Goal: Transaction & Acquisition: Purchase product/service

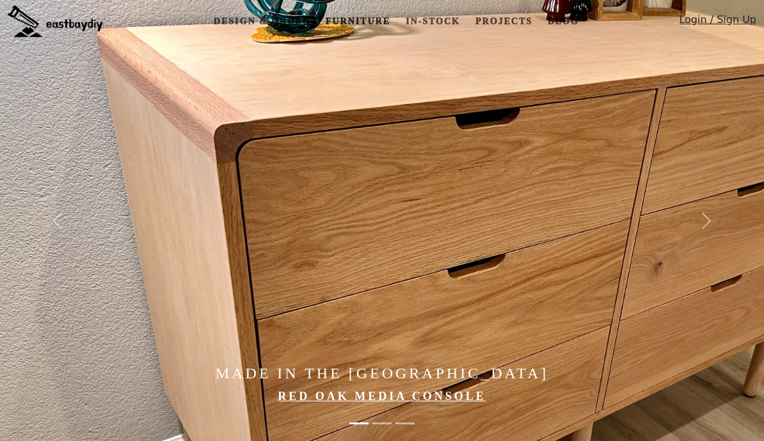
click at [367, 20] on link "Furniture" at bounding box center [357, 22] width 75 height 24
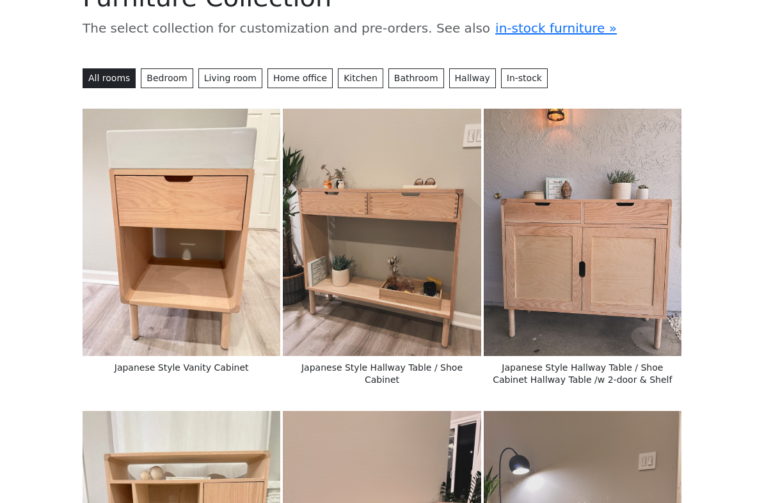
scroll to position [74, 0]
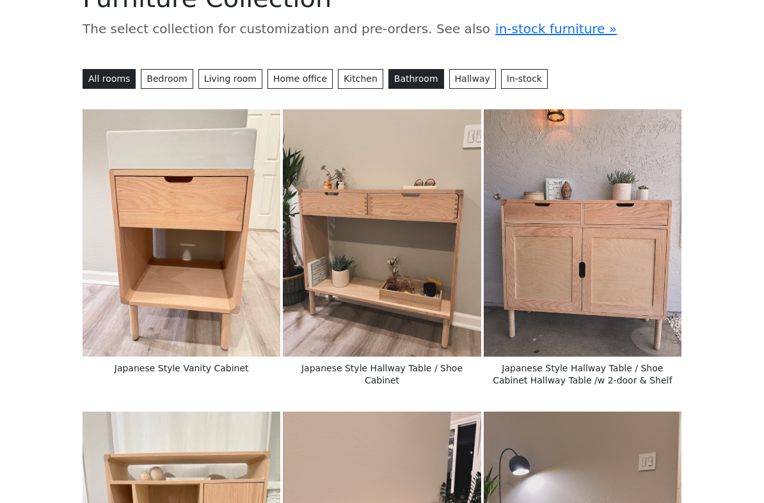
click at [413, 76] on button "Bathroom" at bounding box center [416, 79] width 56 height 20
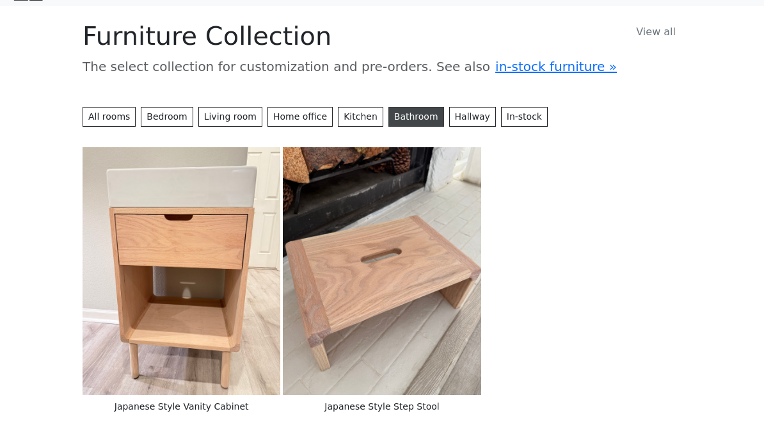
scroll to position [0, 0]
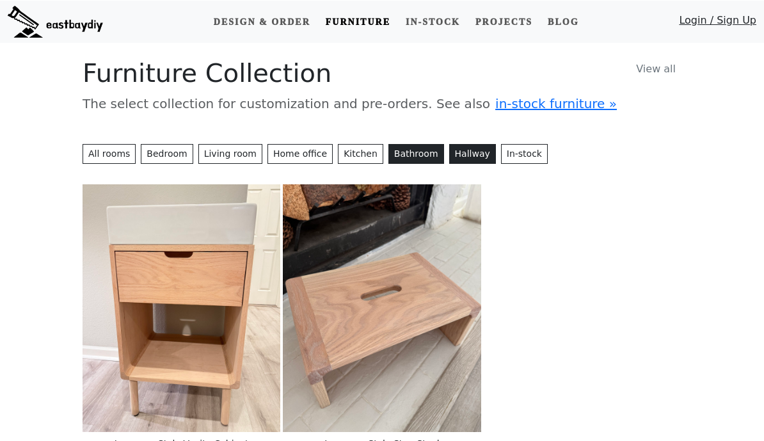
click at [453, 154] on button "Hallway" at bounding box center [472, 153] width 47 height 20
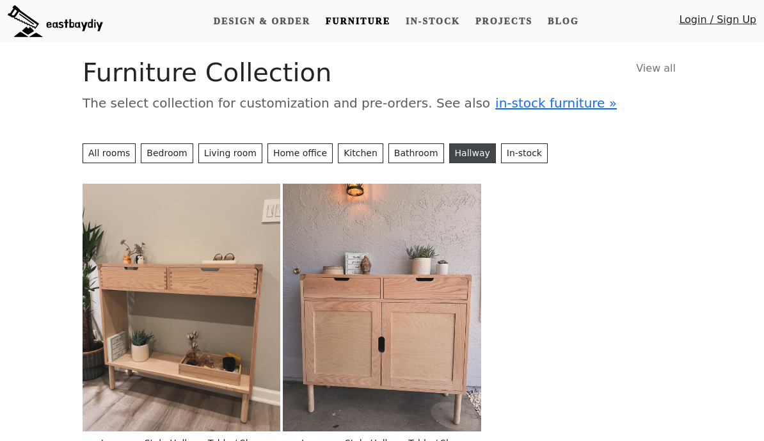
click at [344, 155] on button "Kitchen" at bounding box center [360, 153] width 45 height 20
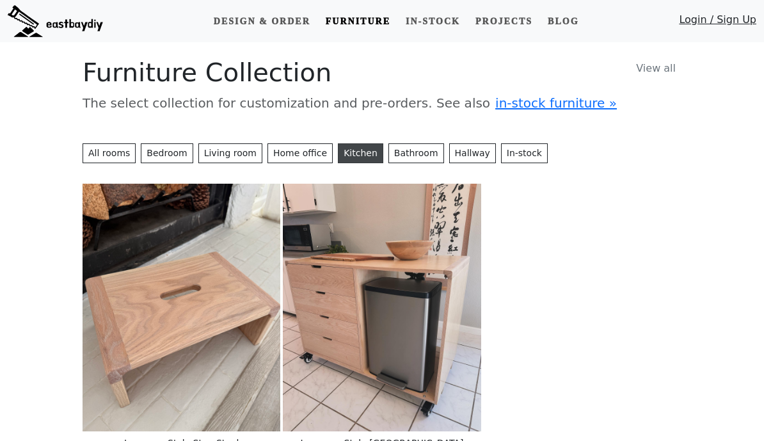
click at [299, 149] on button "Home office" at bounding box center [299, 153] width 65 height 20
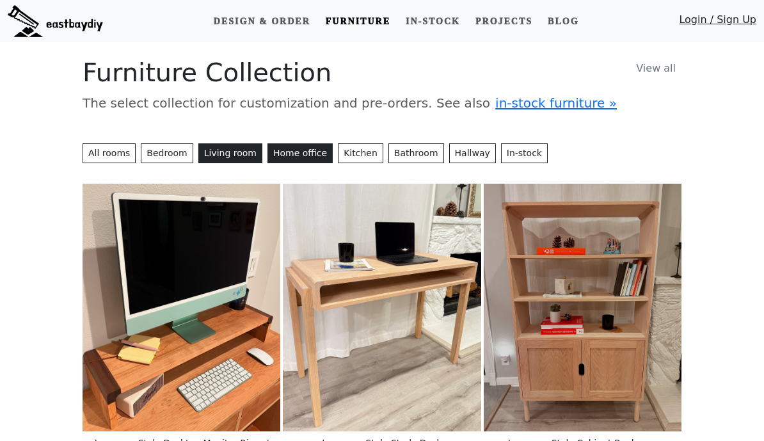
click at [237, 152] on button "Living room" at bounding box center [230, 153] width 64 height 20
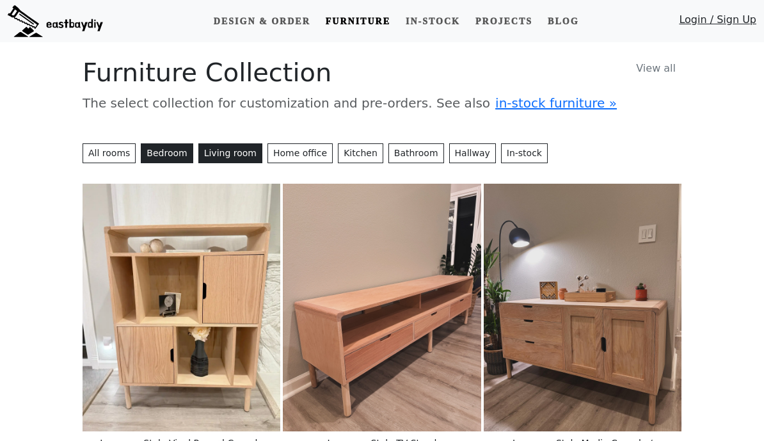
click at [168, 161] on button "Bedroom" at bounding box center [167, 153] width 52 height 20
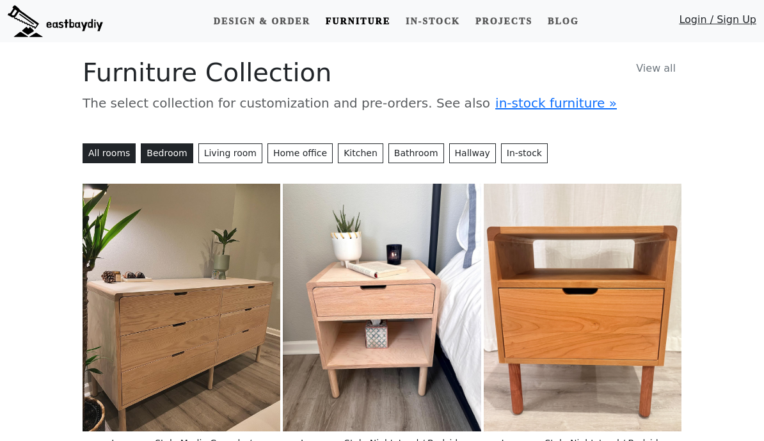
click at [106, 155] on button "All rooms" at bounding box center [109, 153] width 53 height 20
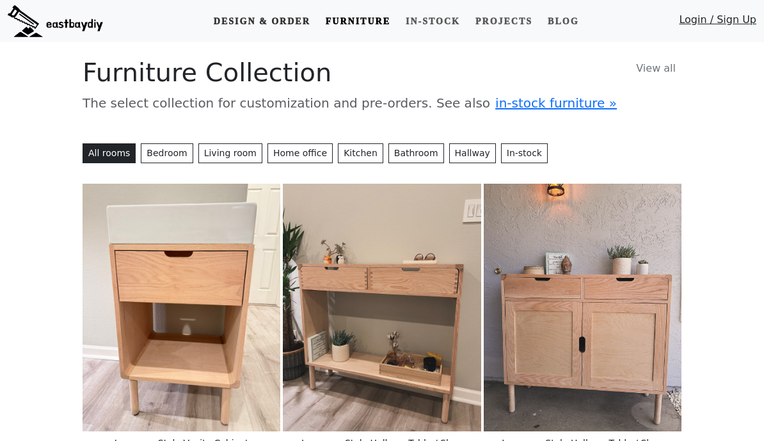
click at [285, 15] on link "Design & Order" at bounding box center [262, 22] width 107 height 24
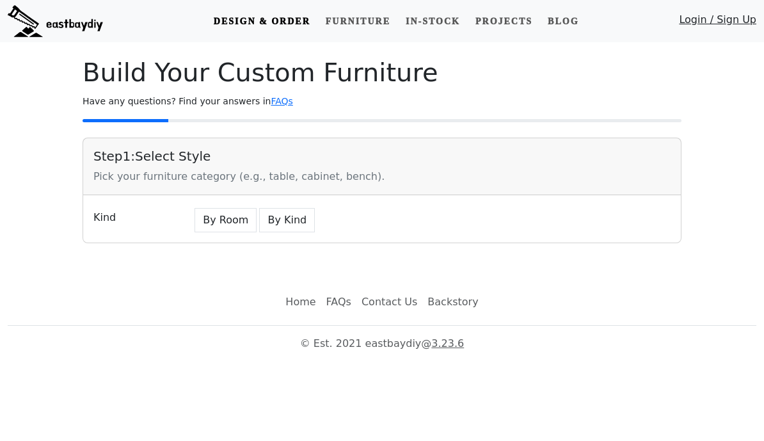
click at [221, 212] on button "By Room" at bounding box center [225, 220] width 62 height 24
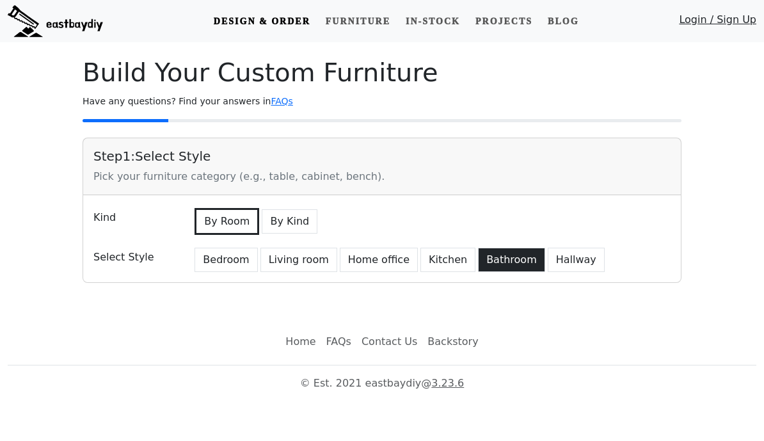
click at [503, 258] on button "Bathroom" at bounding box center [511, 260] width 67 height 24
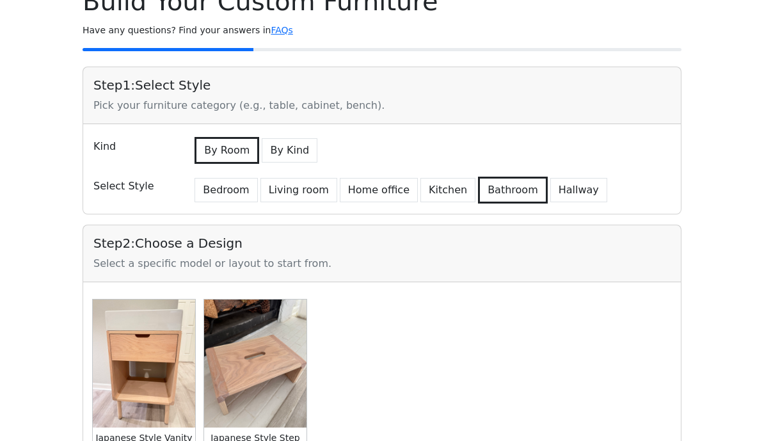
scroll to position [72, 0]
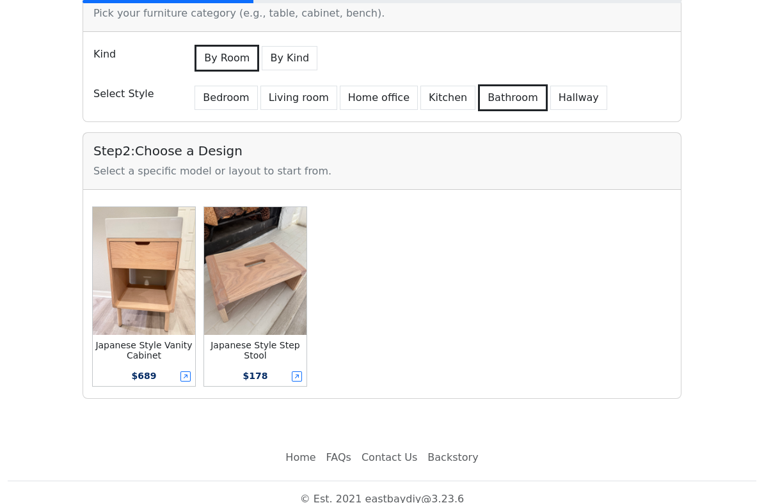
click at [160, 281] on img at bounding box center [144, 271] width 102 height 128
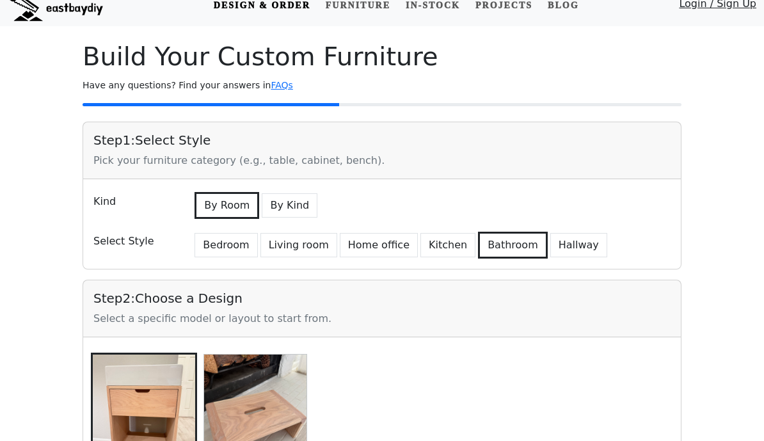
scroll to position [0, 0]
